Goal: Check status: Check status

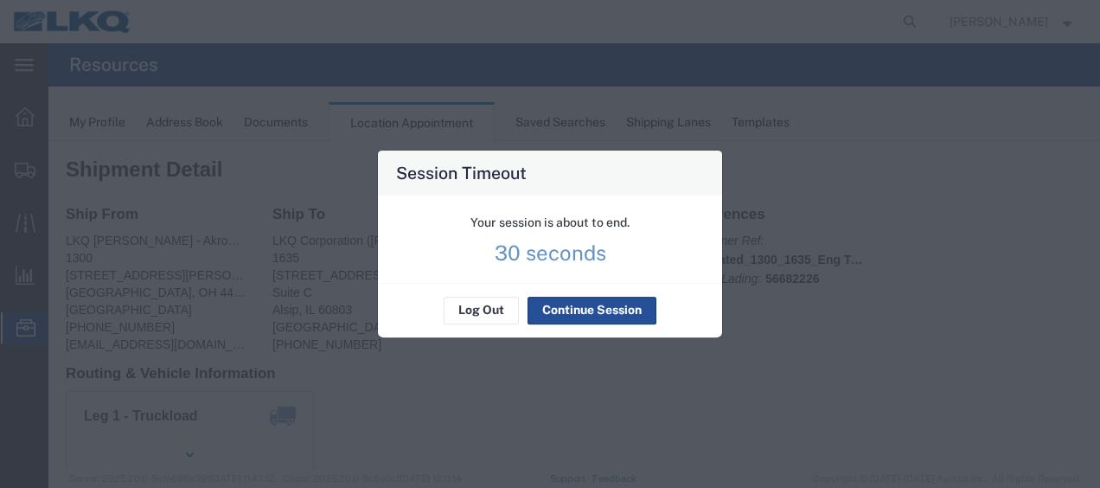
click at [528, 261] on p "30 seconds" at bounding box center [551, 252] width 112 height 17
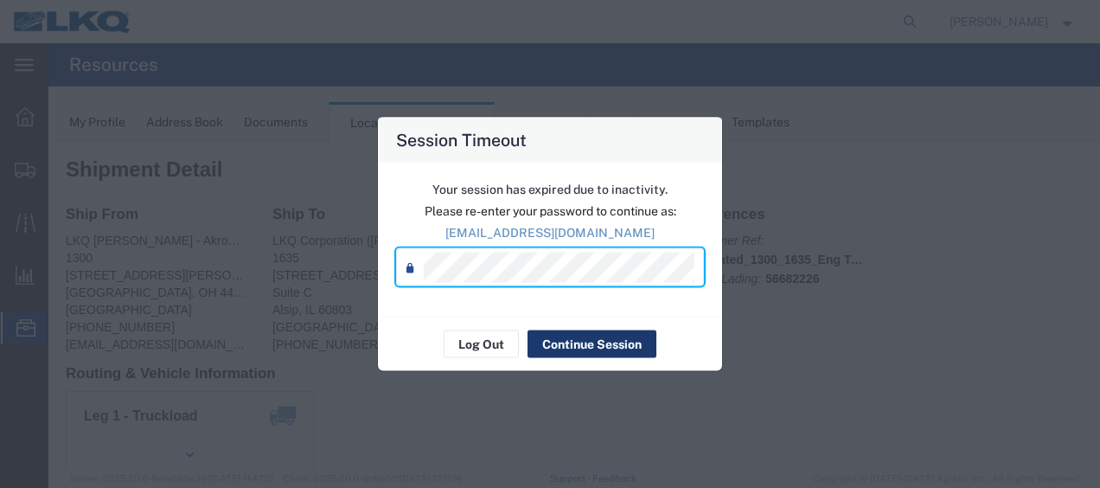
click at [573, 337] on button "Continue Session" at bounding box center [591, 344] width 129 height 28
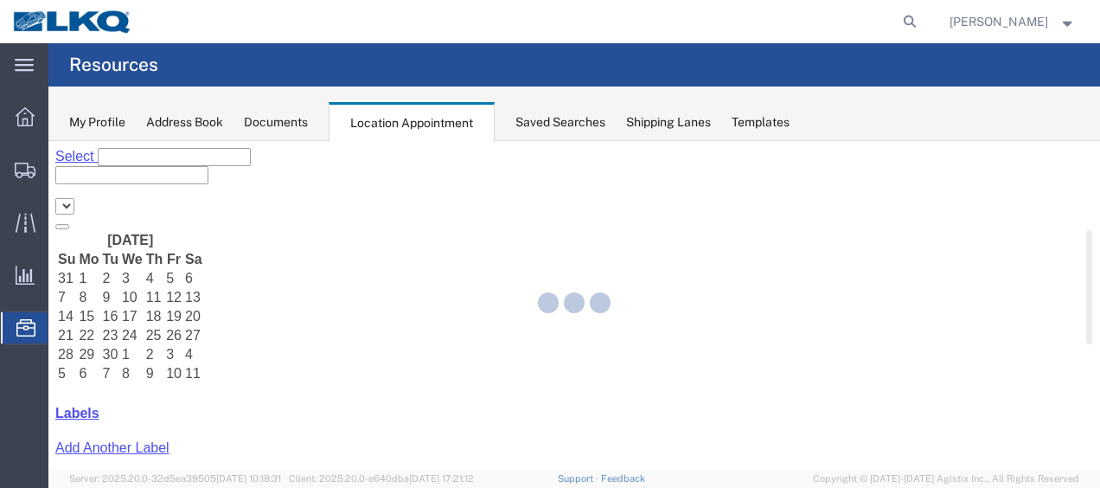
select select "27578"
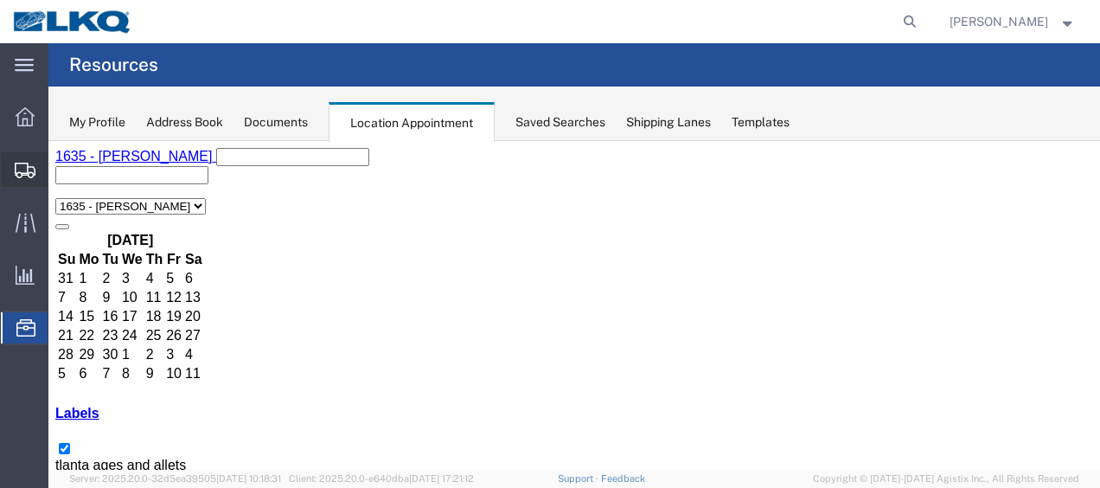
click at [0, 0] on span "Shipment Manager" at bounding box center [0, 0] width 0 height 0
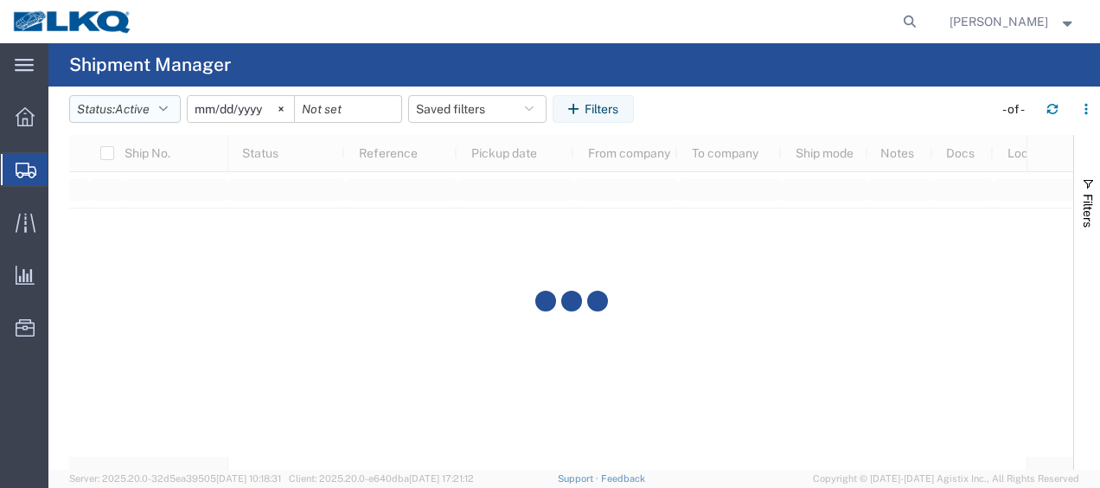
click at [168, 108] on icon "button" at bounding box center [163, 109] width 9 height 12
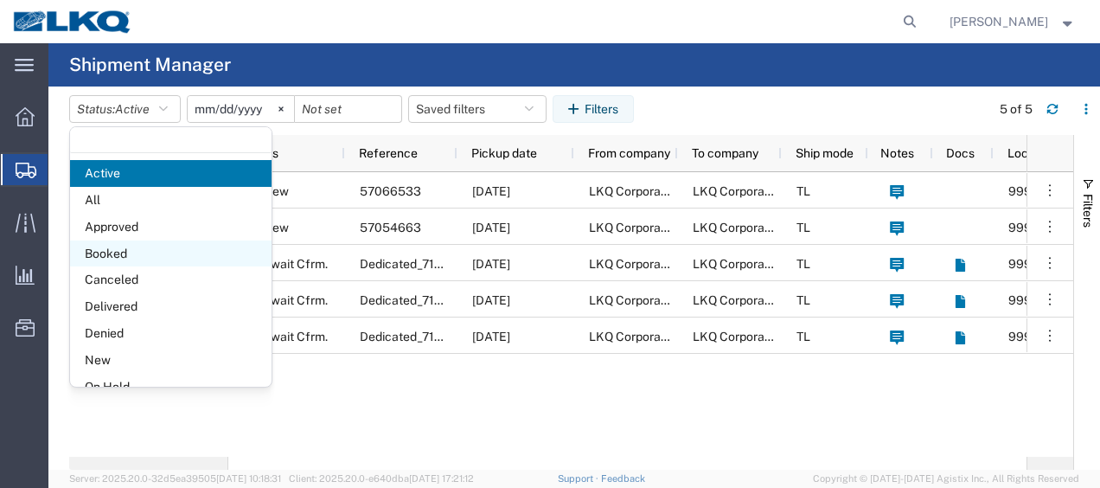
click at [112, 255] on span "Booked" at bounding box center [170, 253] width 201 height 27
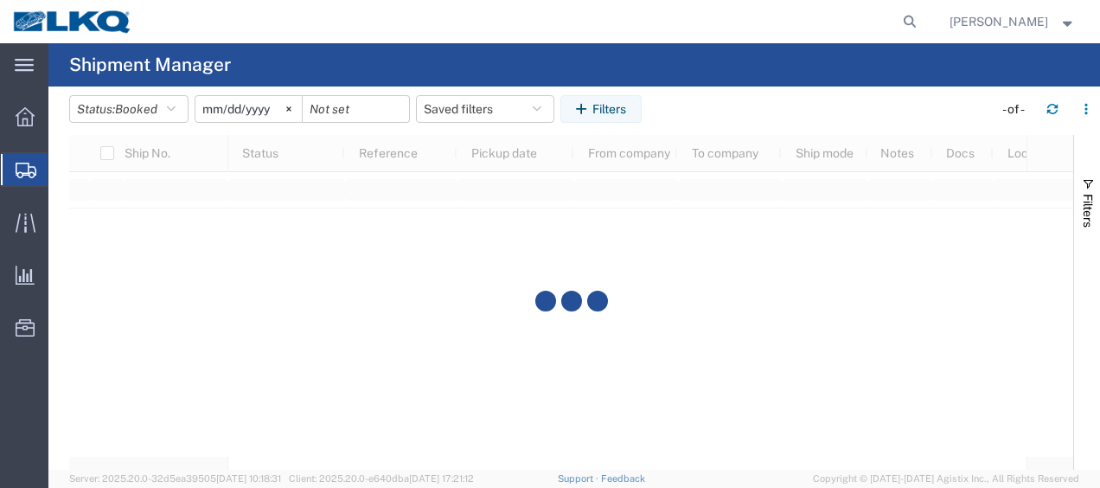
click at [213, 108] on input "2025-09-08" at bounding box center [248, 109] width 106 height 26
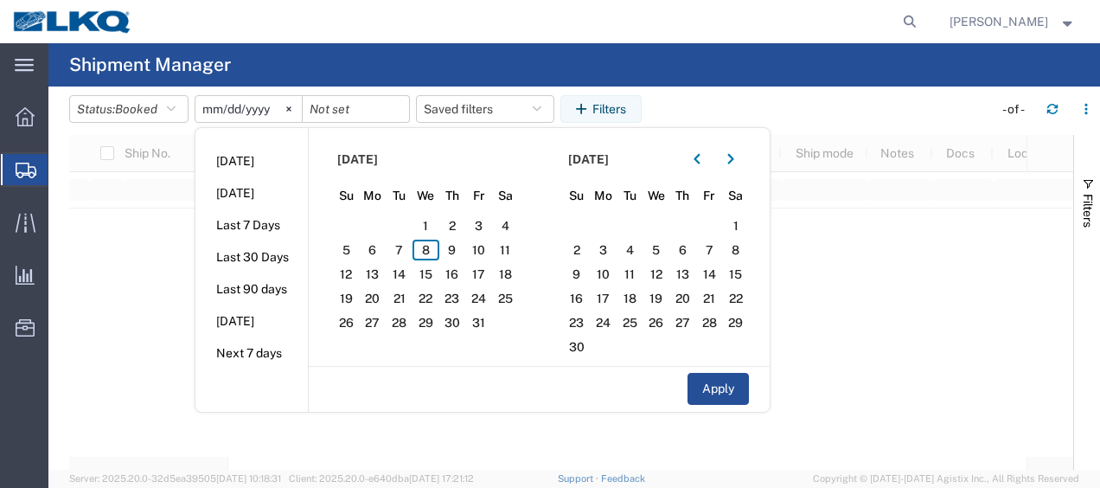
type input "2025-10-08"
click at [428, 246] on span "8" at bounding box center [425, 250] width 27 height 21
click at [462, 253] on span "9" at bounding box center [452, 250] width 27 height 21
click at [714, 376] on button "Apply" at bounding box center [717, 389] width 61 height 32
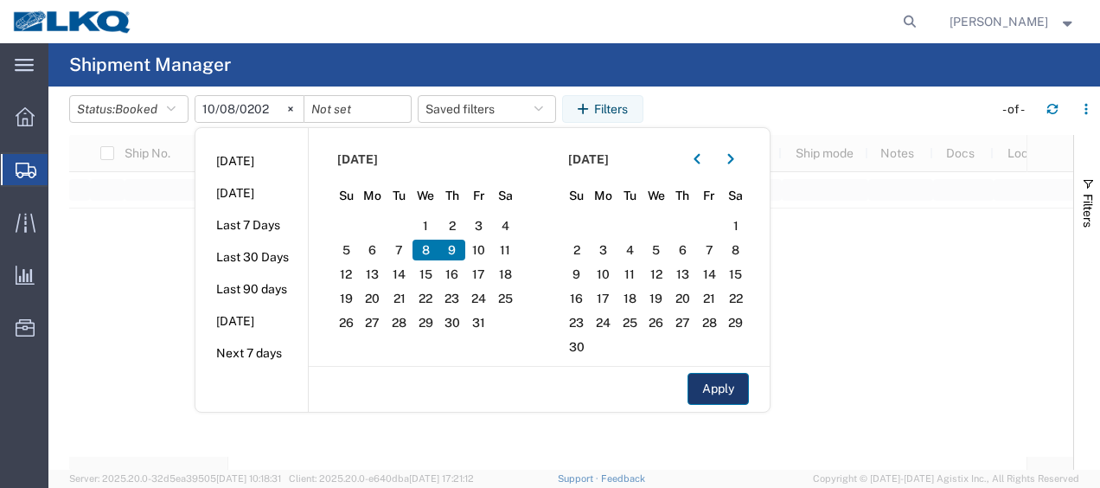
type input "2025-10-09"
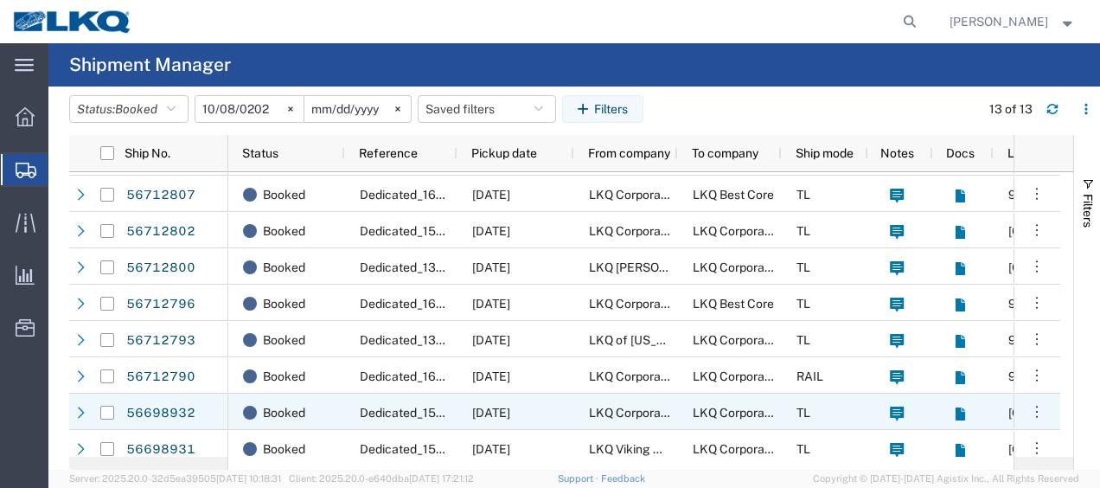
scroll to position [187, 0]
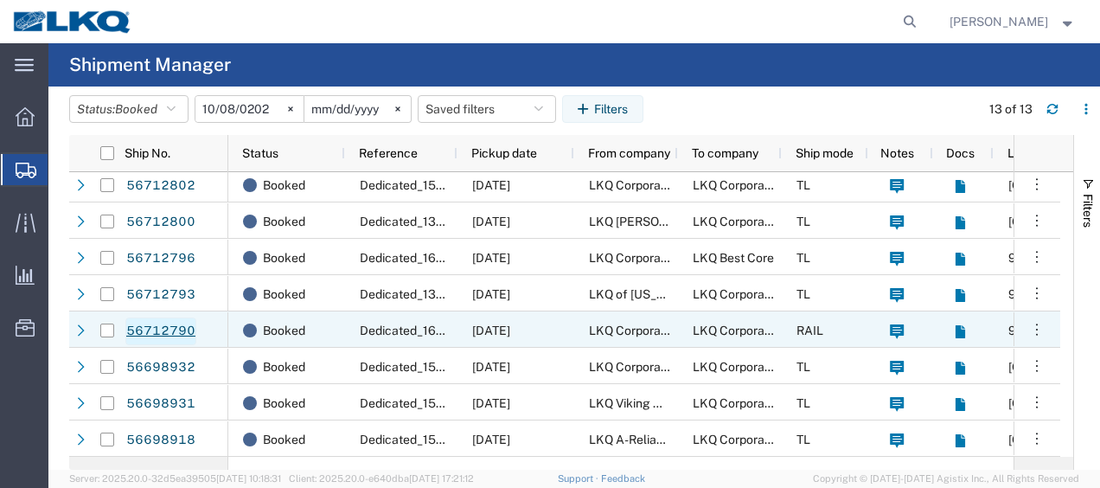
click at [173, 329] on link "56712790" at bounding box center [160, 331] width 71 height 28
